Goal: Navigation & Orientation: Find specific page/section

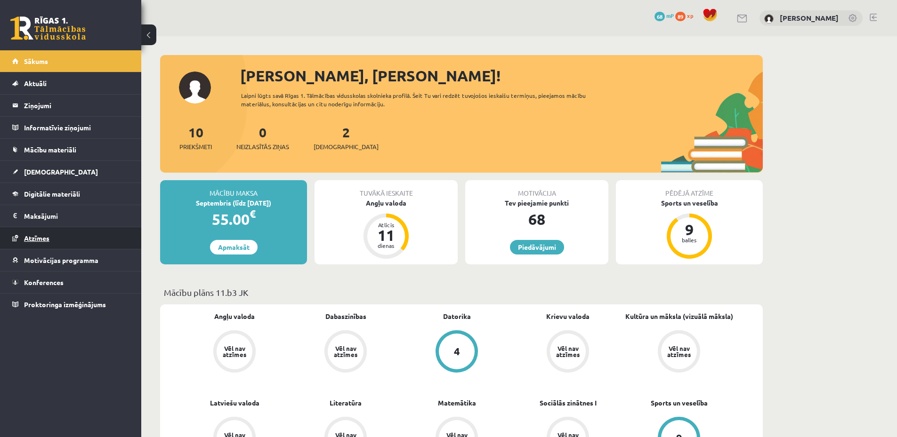
click at [97, 243] on link "Atzīmes" at bounding box center [70, 238] width 117 height 22
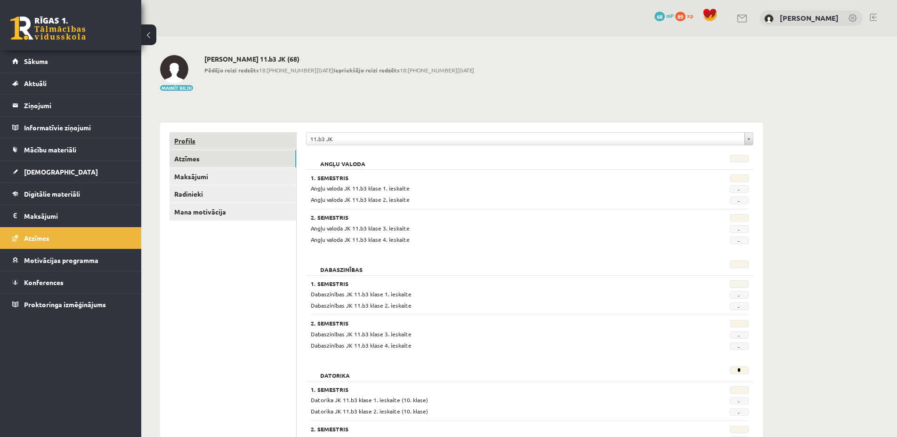
click at [190, 143] on link "Profils" at bounding box center [232, 140] width 127 height 17
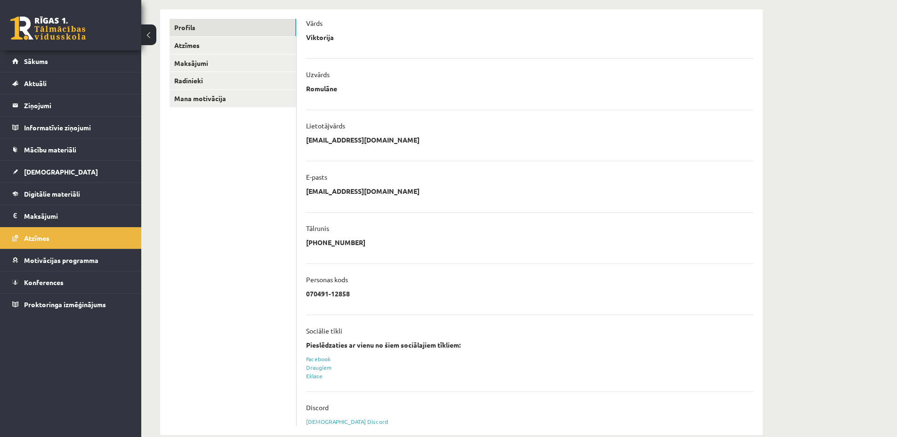
scroll to position [130, 0]
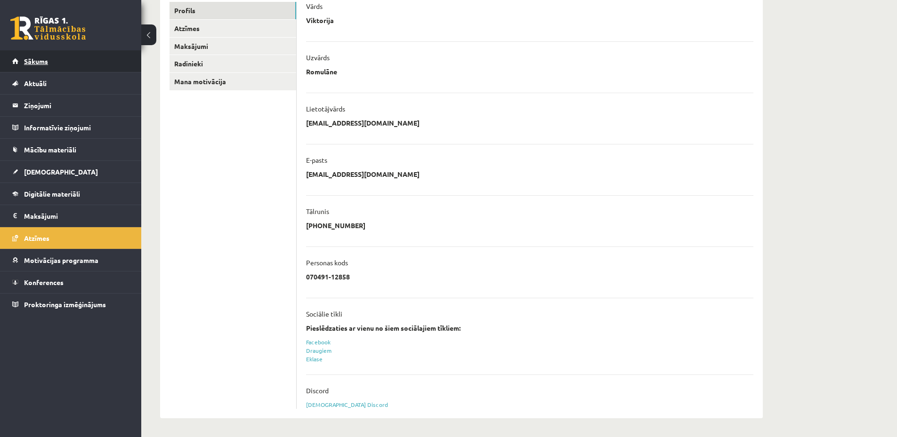
click at [56, 71] on link "Sākums" at bounding box center [70, 61] width 117 height 22
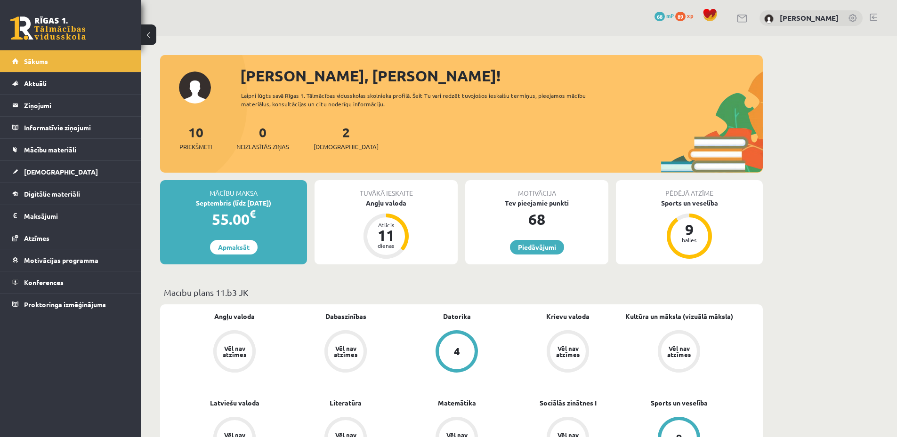
click at [875, 15] on link at bounding box center [873, 18] width 7 height 8
